Goal: Complete application form

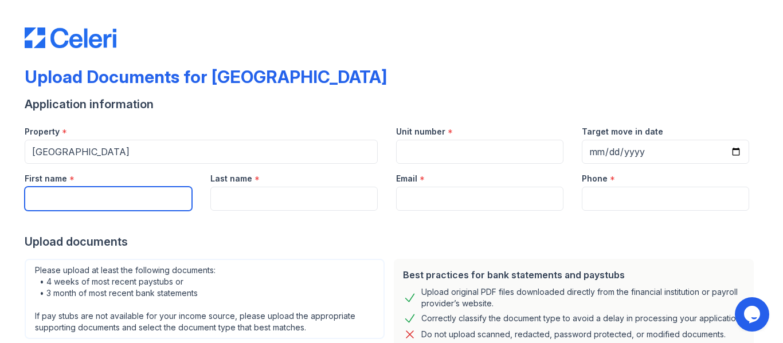
click at [61, 194] on input "First name" at bounding box center [108, 199] width 167 height 24
click at [63, 203] on input "First name" at bounding box center [108, 199] width 167 height 24
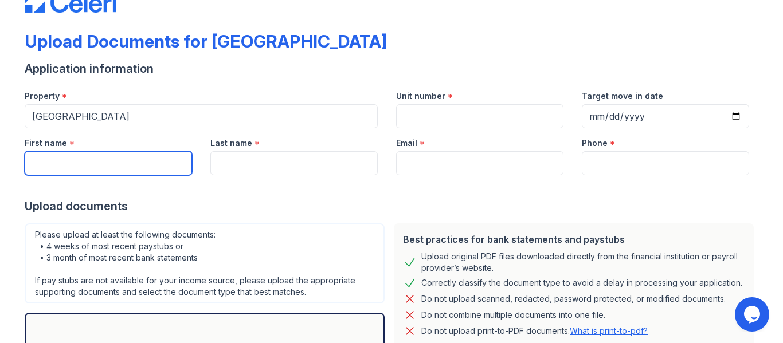
scroll to position [36, 0]
click at [51, 163] on input "First name" at bounding box center [108, 163] width 167 height 24
type input "[PERSON_NAME]"
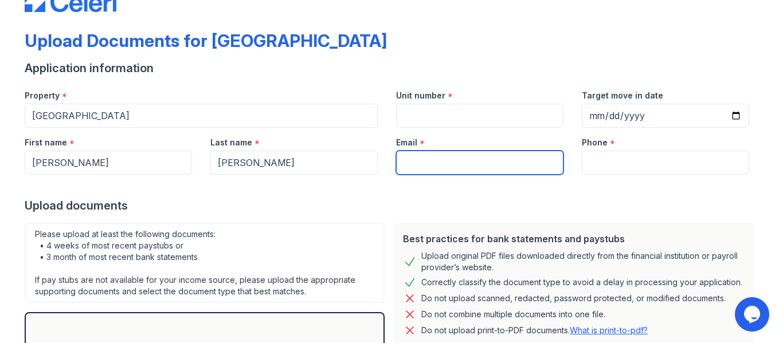
type input "[EMAIL_ADDRESS][DOMAIN_NAME]"
type input "3042073555"
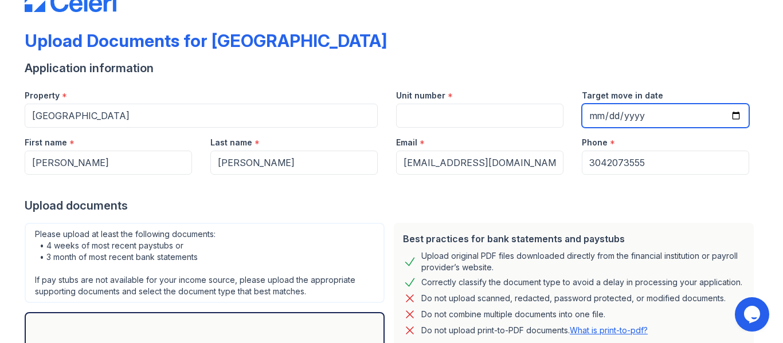
click at [596, 113] on input "Target move in date" at bounding box center [665, 116] width 167 height 24
click at [593, 119] on input "Target move in date" at bounding box center [665, 116] width 167 height 24
type input "[DATE]"
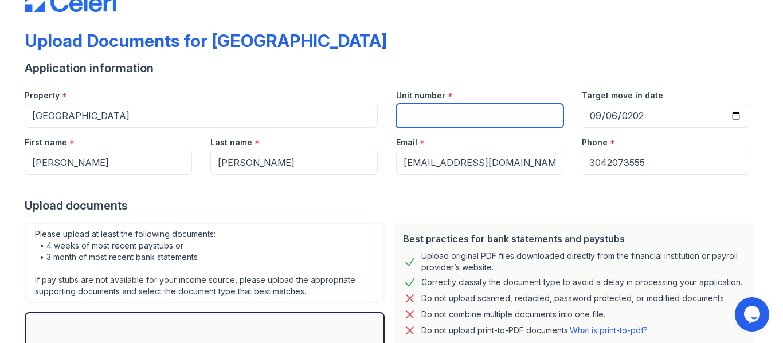
click at [403, 118] on input "Unit number" at bounding box center [479, 116] width 167 height 24
type input "L401 #104"
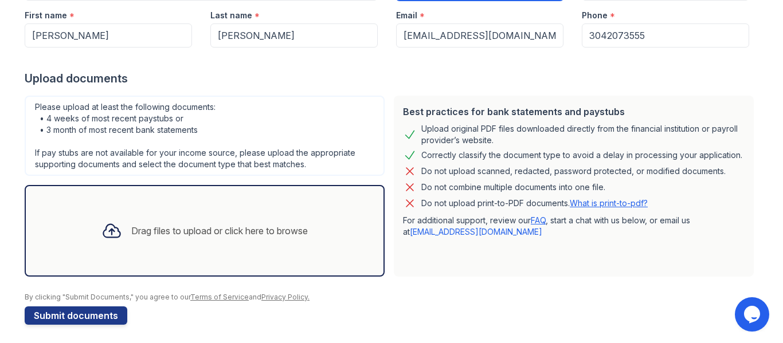
scroll to position [168, 0]
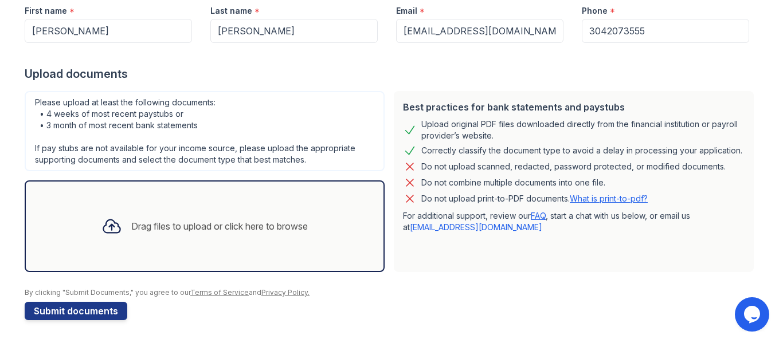
click at [162, 225] on div "Drag files to upload or click here to browse" at bounding box center [219, 227] width 177 height 14
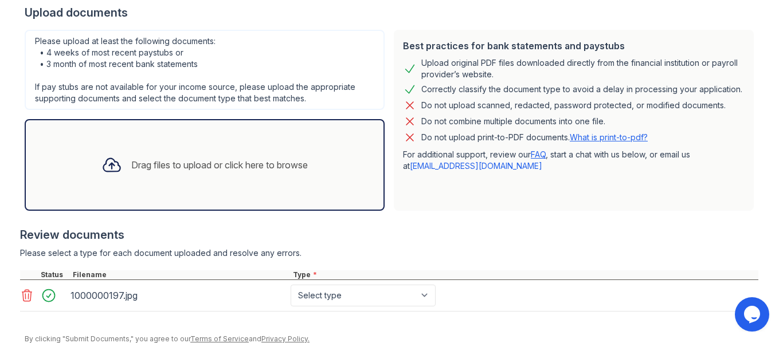
scroll to position [237, 0]
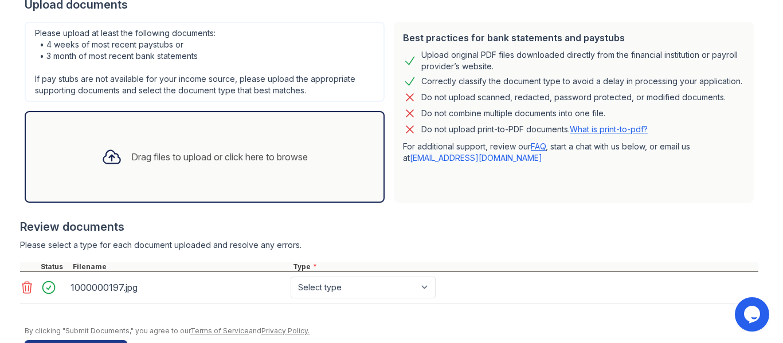
click at [217, 155] on div "Drag files to upload or click here to browse" at bounding box center [219, 157] width 177 height 14
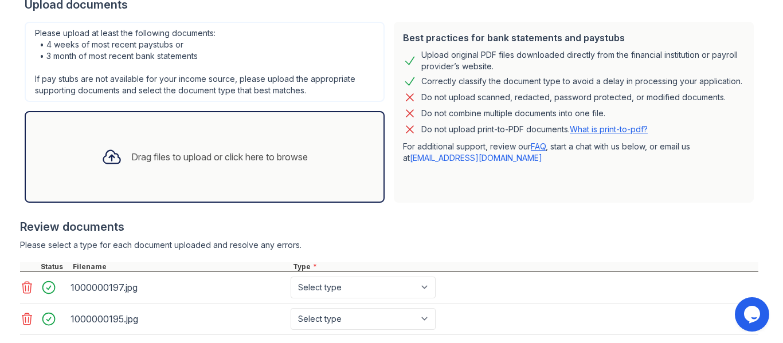
click at [234, 159] on div "Drag files to upload or click here to browse" at bounding box center [219, 157] width 177 height 14
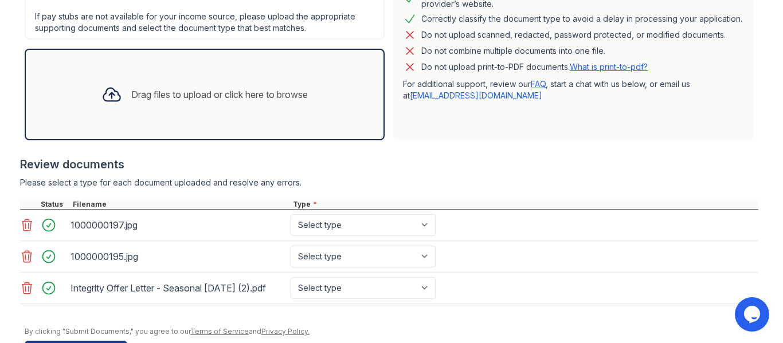
scroll to position [301, 0]
click at [186, 89] on div "Drag files to upload or click here to browse" at bounding box center [219, 94] width 177 height 14
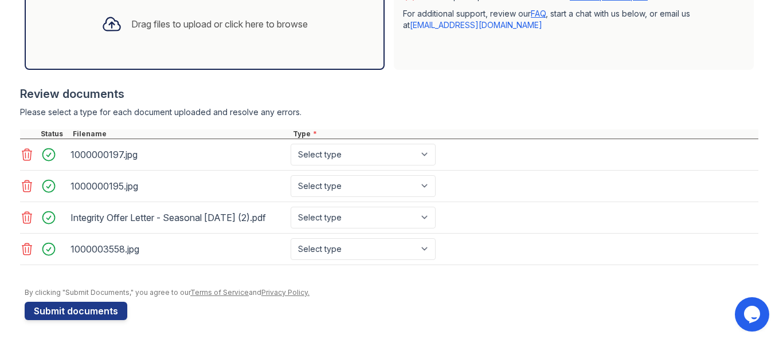
scroll to position [381, 0]
click at [422, 144] on select "Select type Paystub Bank Statement Offer Letter Tax Documents Benefit Award Let…" at bounding box center [363, 155] width 145 height 22
select select "paystub"
click at [291, 144] on select "Select type Paystub Bank Statement Offer Letter Tax Documents Benefit Award Let…" at bounding box center [363, 155] width 145 height 22
click at [424, 175] on select "Select type Paystub Bank Statement Offer Letter Tax Documents Benefit Award Let…" at bounding box center [363, 186] width 145 height 22
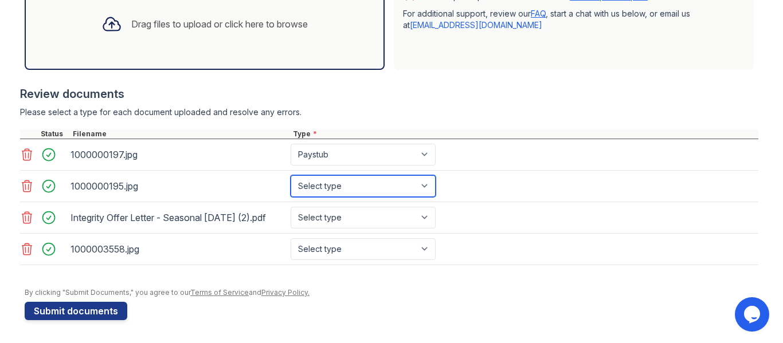
select select "paystub"
click at [291, 175] on select "Select type Paystub Bank Statement Offer Letter Tax Documents Benefit Award Let…" at bounding box center [363, 186] width 145 height 22
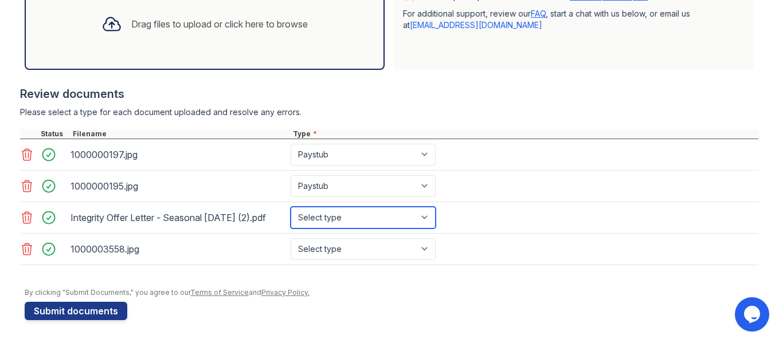
click at [423, 212] on select "Select type Paystub Bank Statement Offer Letter Tax Documents Benefit Award Let…" at bounding box center [363, 218] width 145 height 22
select select "offer_letter"
click at [291, 207] on select "Select type Paystub Bank Statement Offer Letter Tax Documents Benefit Award Let…" at bounding box center [363, 218] width 145 height 22
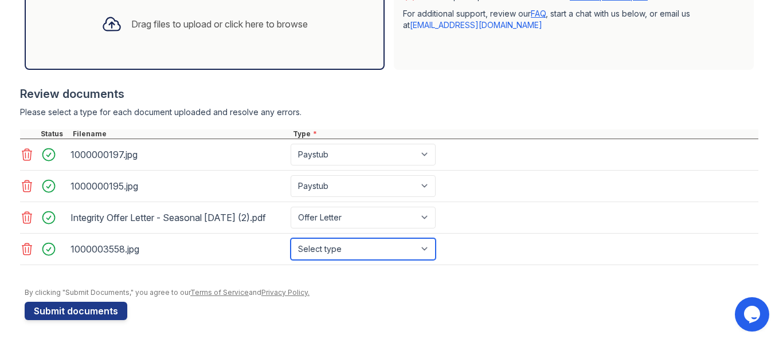
click at [423, 248] on select "Select type Paystub Bank Statement Offer Letter Tax Documents Benefit Award Let…" at bounding box center [363, 249] width 145 height 22
select select "other"
click at [291, 238] on select "Select type Paystub Bank Statement Offer Letter Tax Documents Benefit Award Let…" at bounding box center [363, 249] width 145 height 22
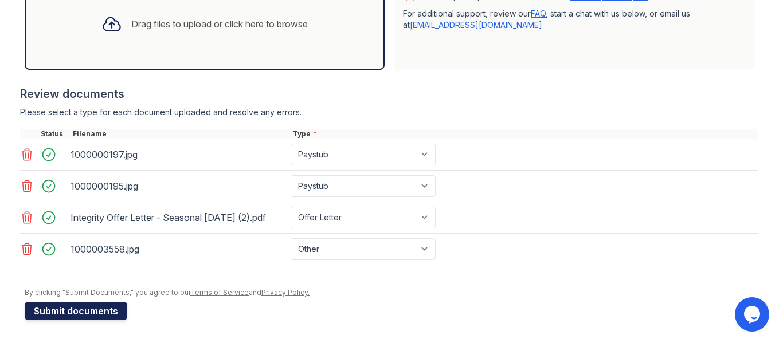
click at [97, 308] on button "Submit documents" at bounding box center [76, 311] width 103 height 18
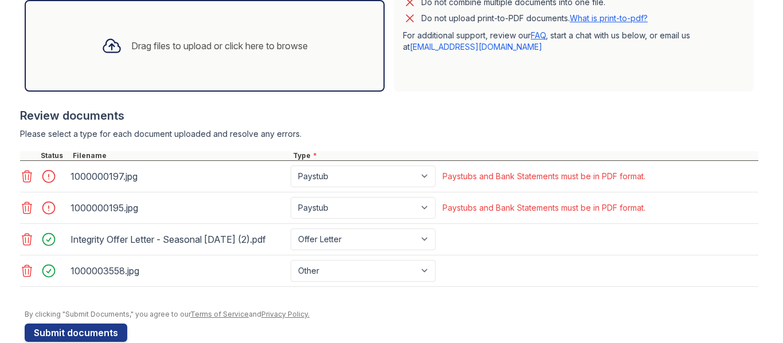
scroll to position [382, 0]
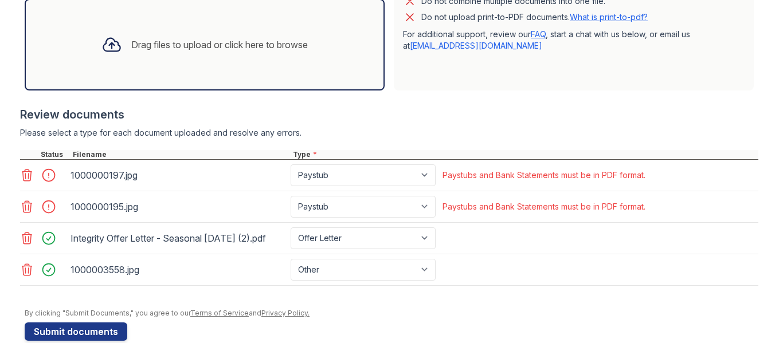
click at [179, 137] on div "Please select a type for each document uploaded and resolve any errors." at bounding box center [389, 132] width 738 height 11
